Goal: Find specific page/section: Find specific page/section

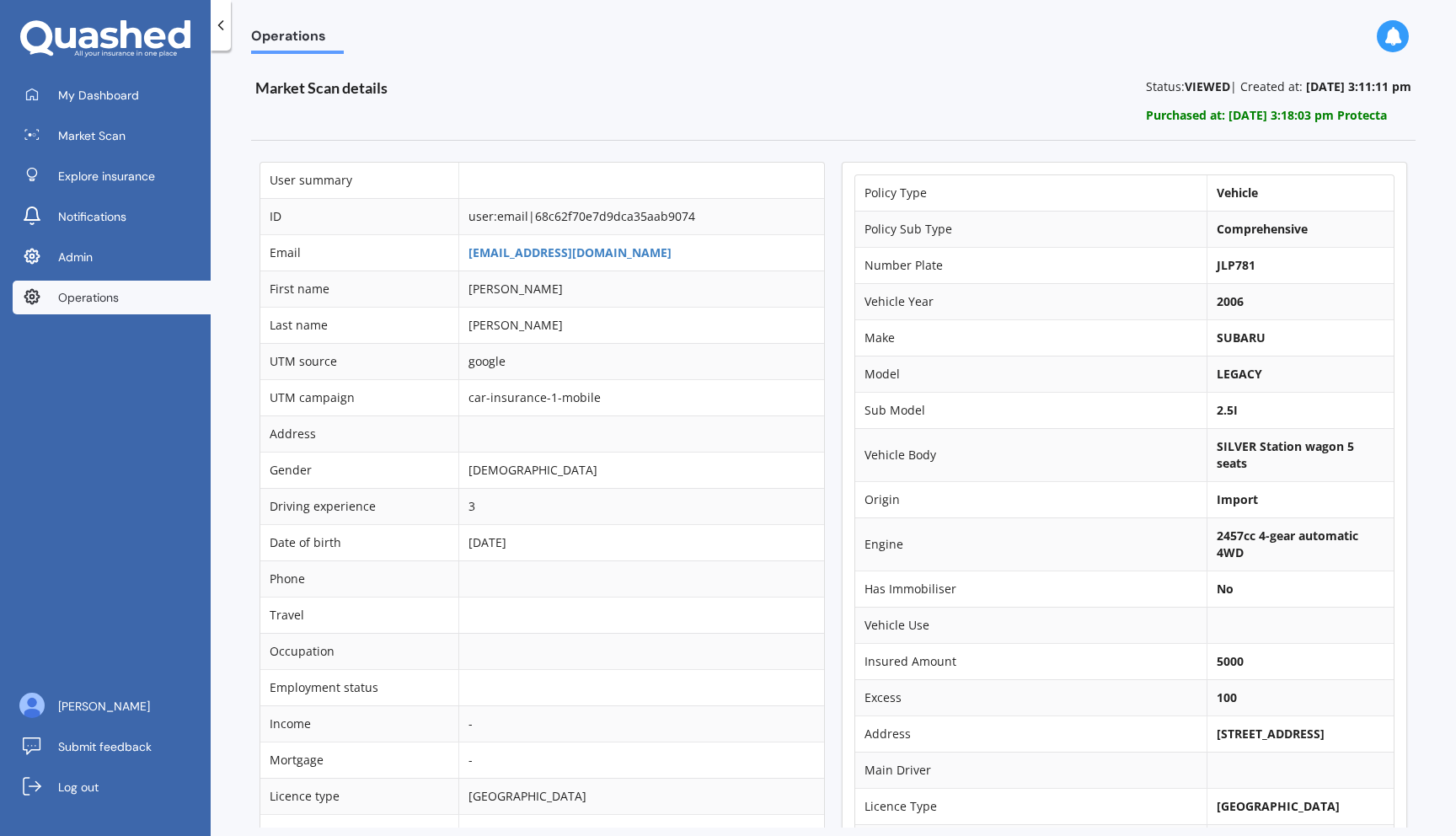
click at [550, 243] on td "[EMAIL_ADDRESS][DOMAIN_NAME]" at bounding box center [641, 252] width 365 height 36
click at [547, 250] on link "[EMAIL_ADDRESS][DOMAIN_NAME]" at bounding box center [569, 252] width 203 height 16
